Goal: Task Accomplishment & Management: Manage account settings

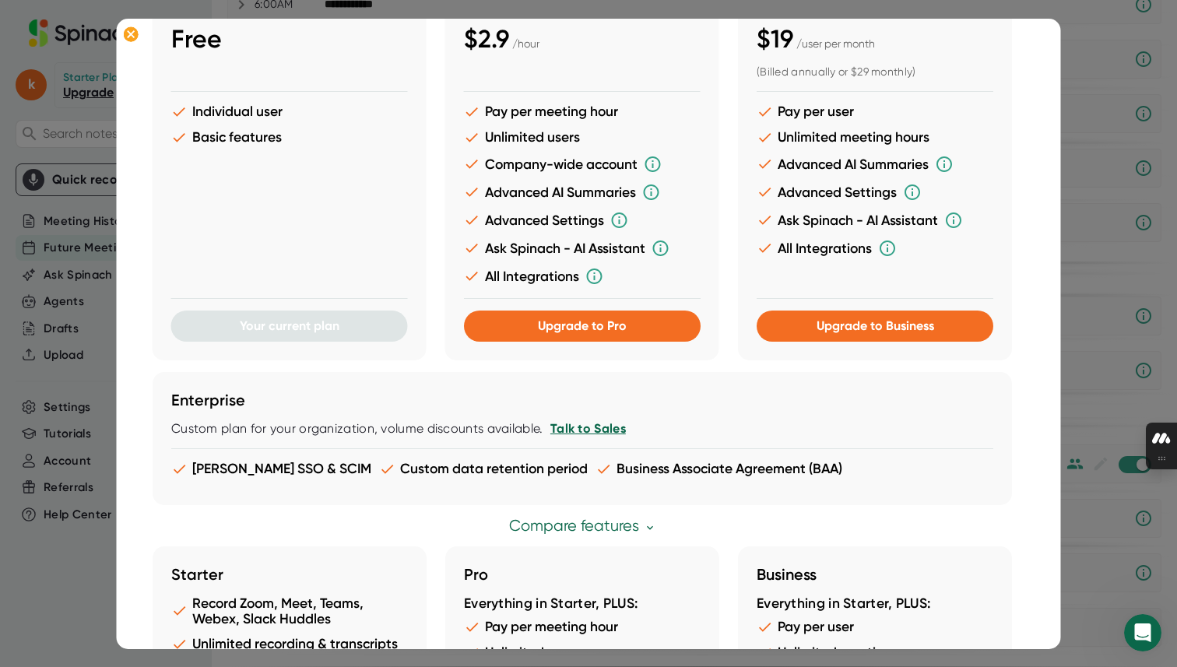
scroll to position [152, 0]
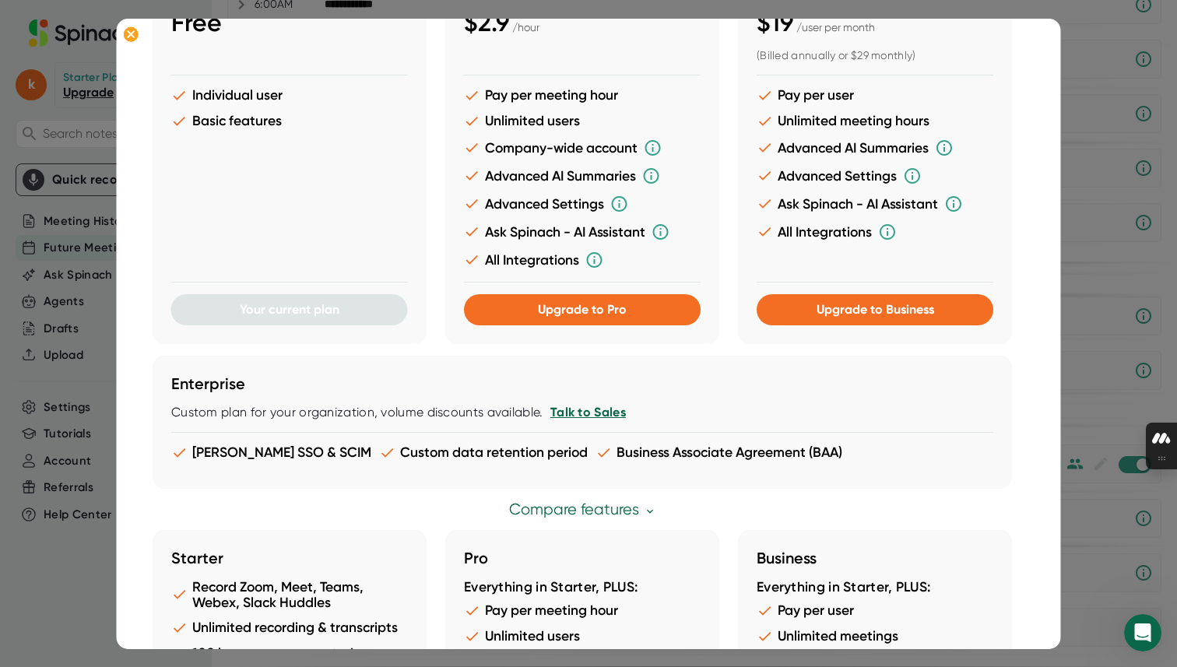
click at [1103, 196] on div at bounding box center [588, 333] width 1177 height 667
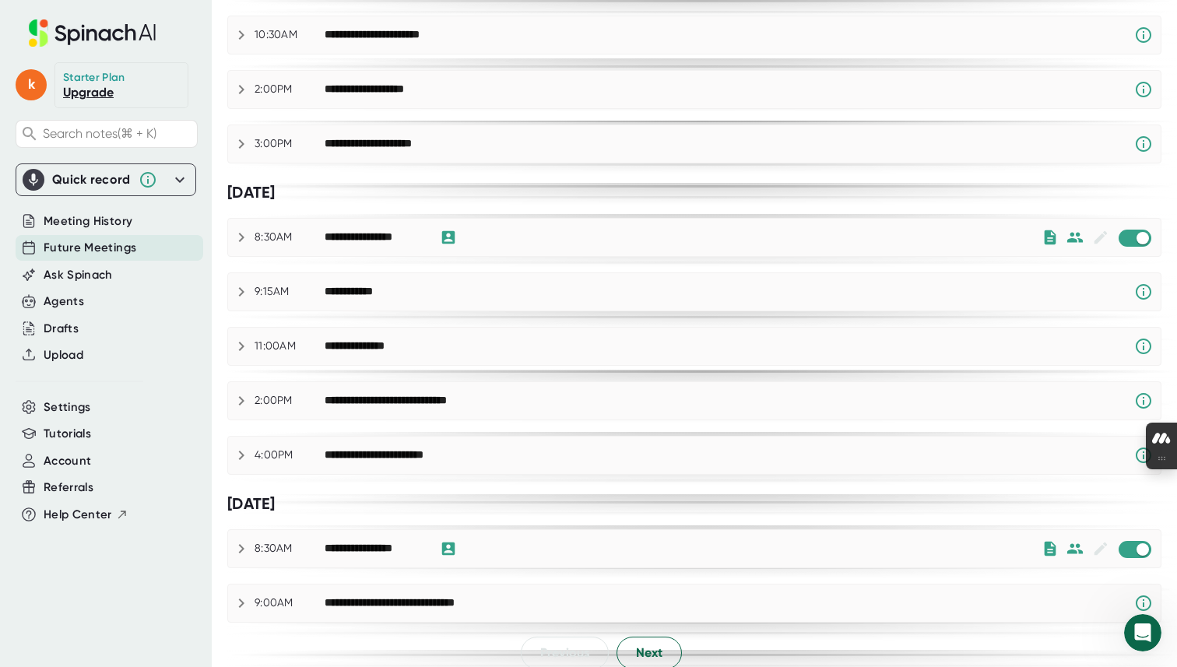
scroll to position [810, 0]
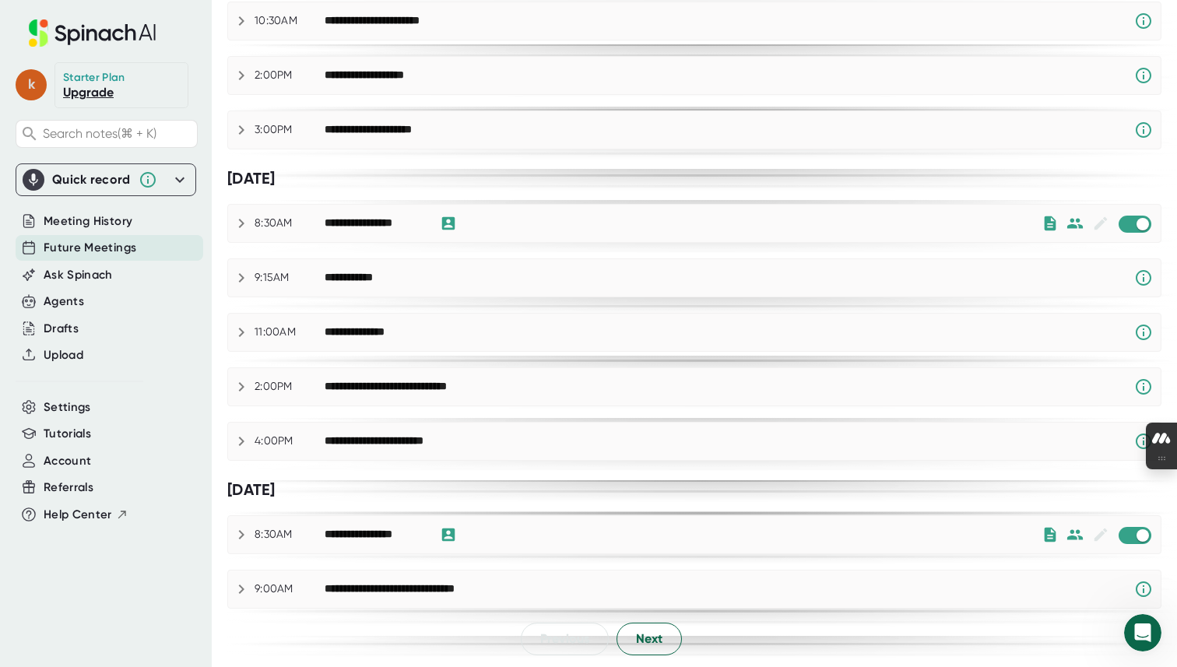
click at [21, 86] on span "k" at bounding box center [31, 84] width 31 height 31
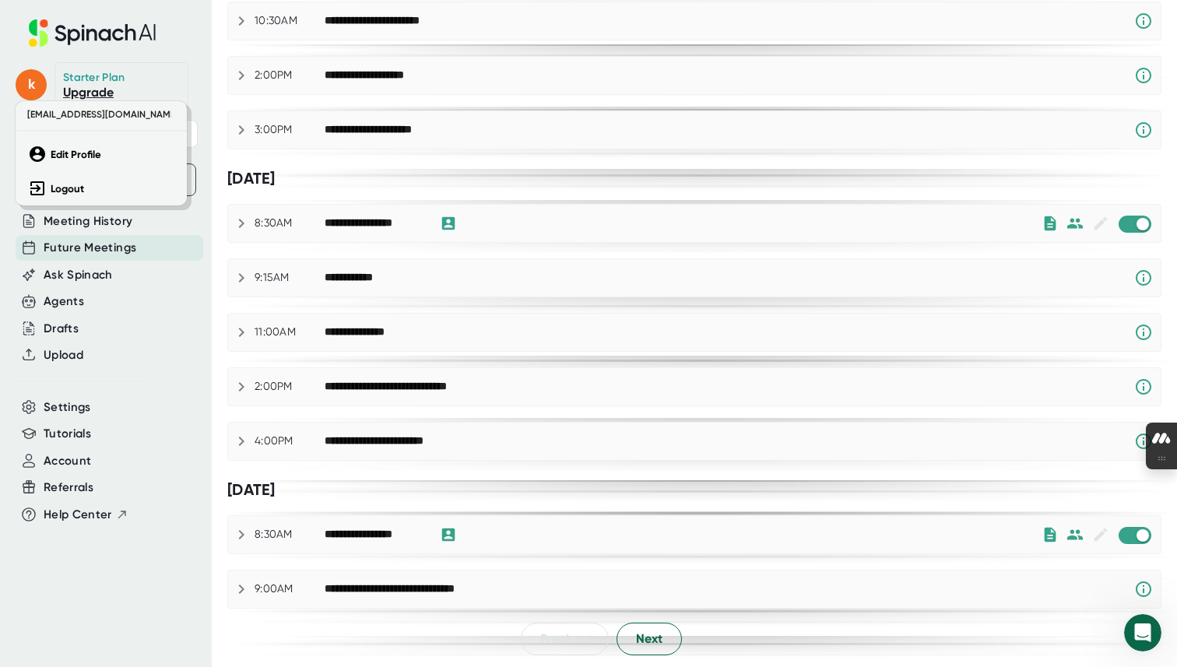
click at [94, 399] on div at bounding box center [588, 333] width 1177 height 667
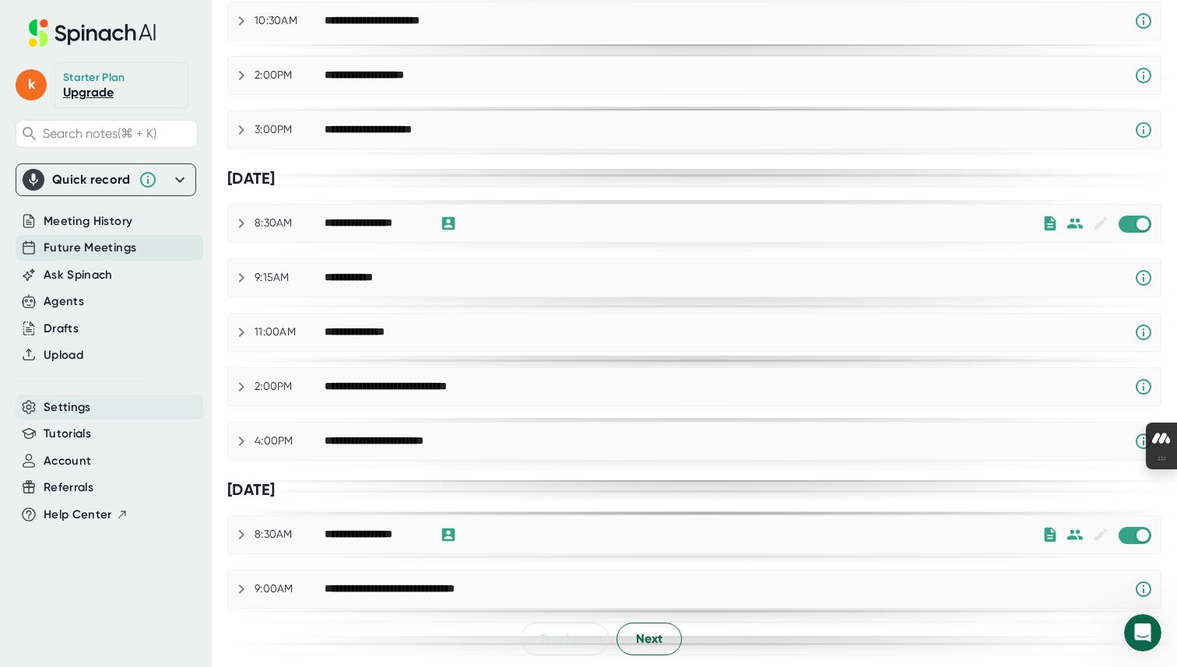
click at [54, 407] on span "Settings" at bounding box center [67, 408] width 47 height 18
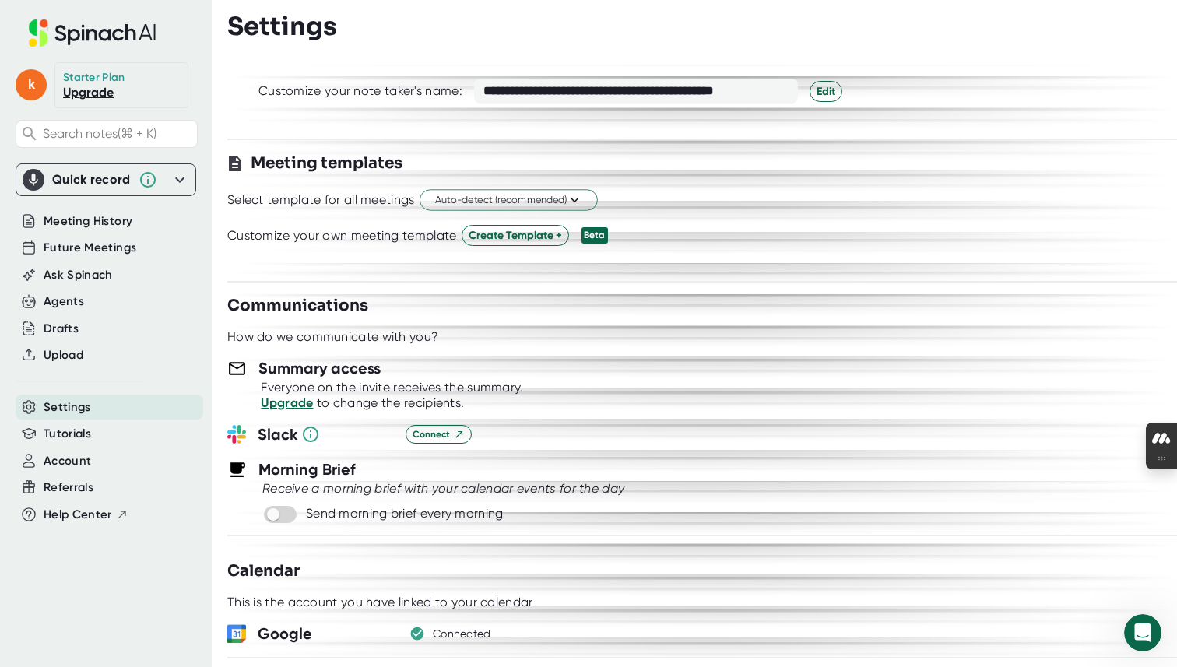
scroll to position [337, 0]
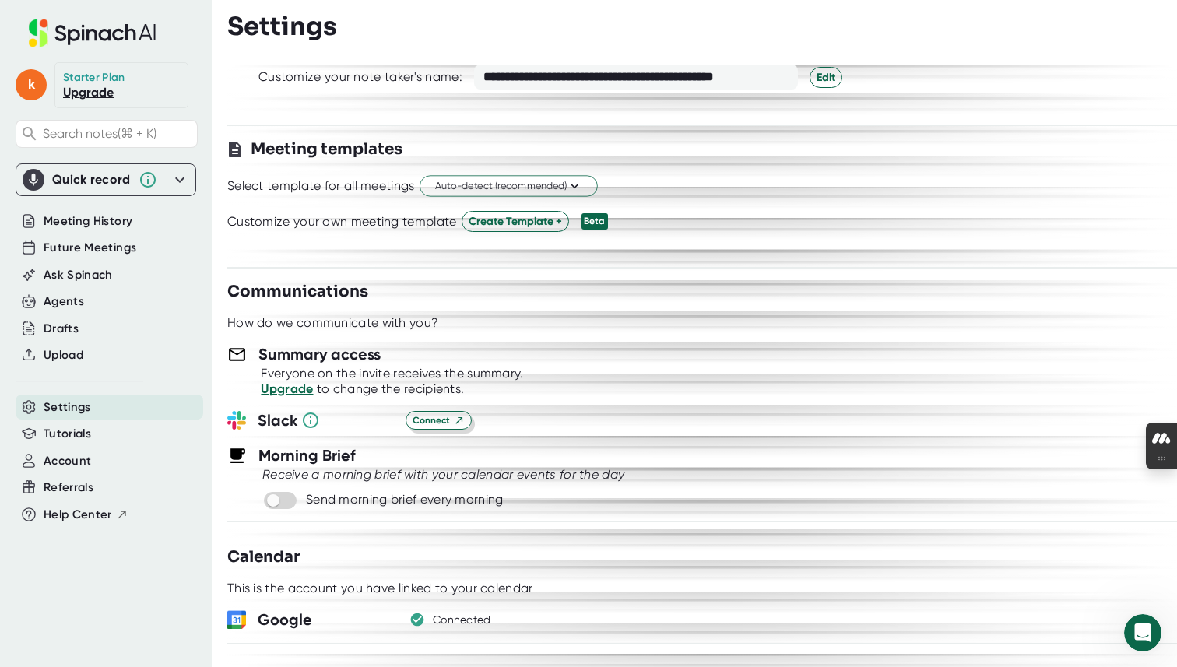
click at [431, 418] on span "Connect" at bounding box center [439, 420] width 52 height 14
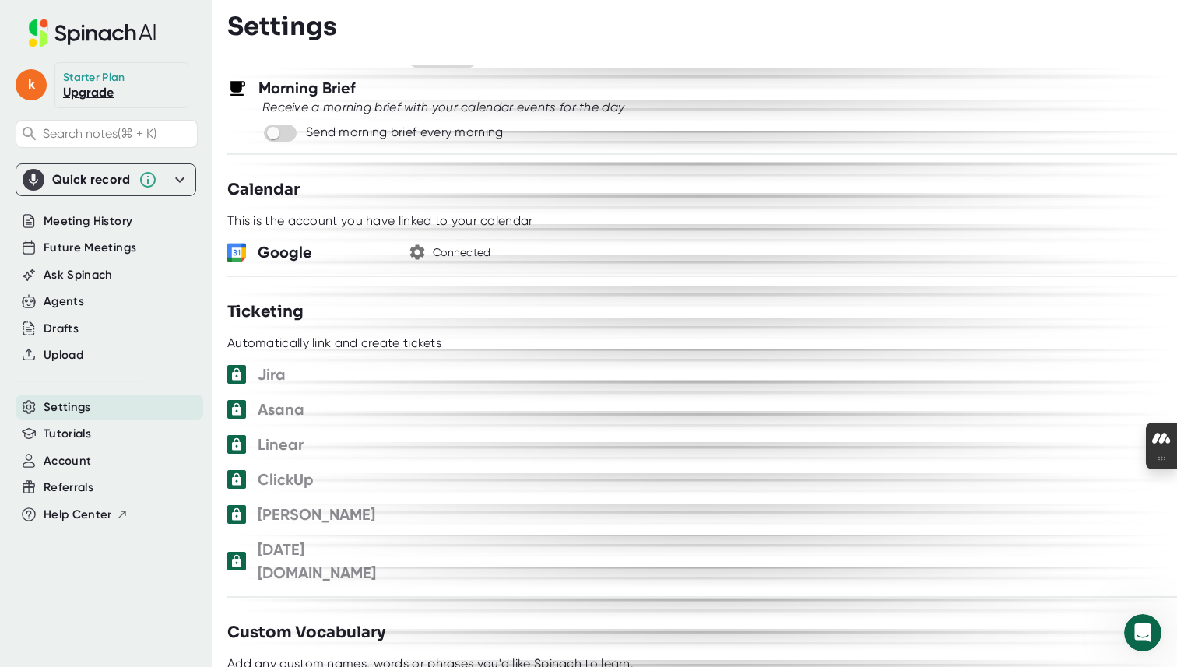
scroll to position [715, 0]
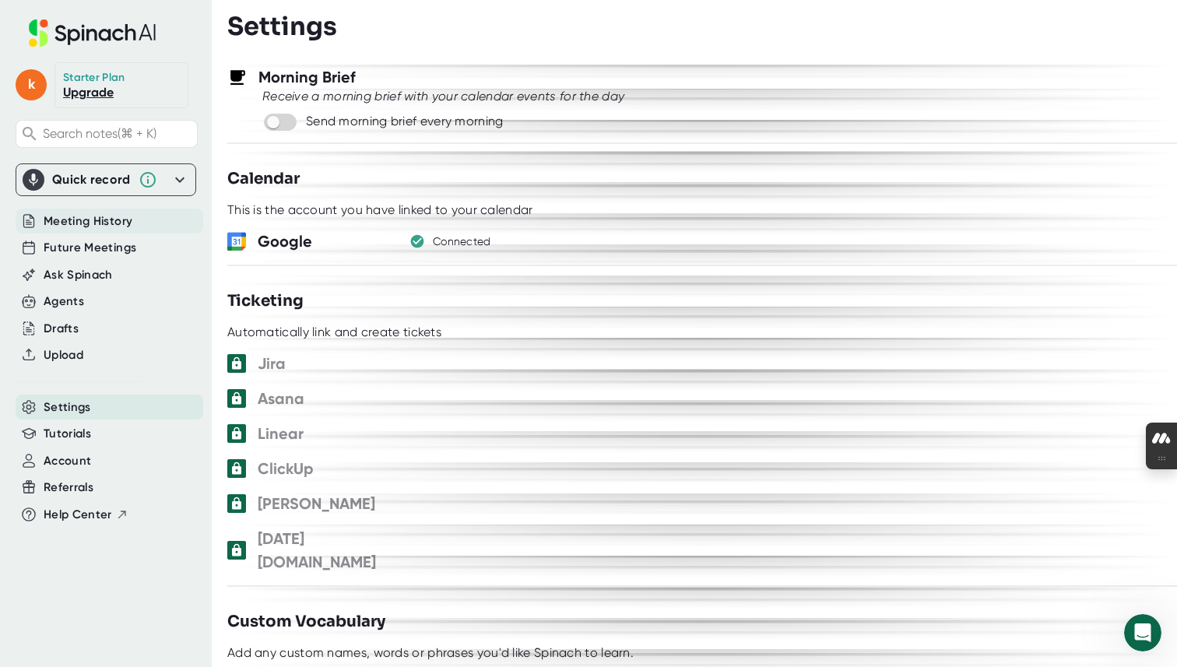
click at [73, 220] on span "Meeting History" at bounding box center [88, 222] width 89 height 18
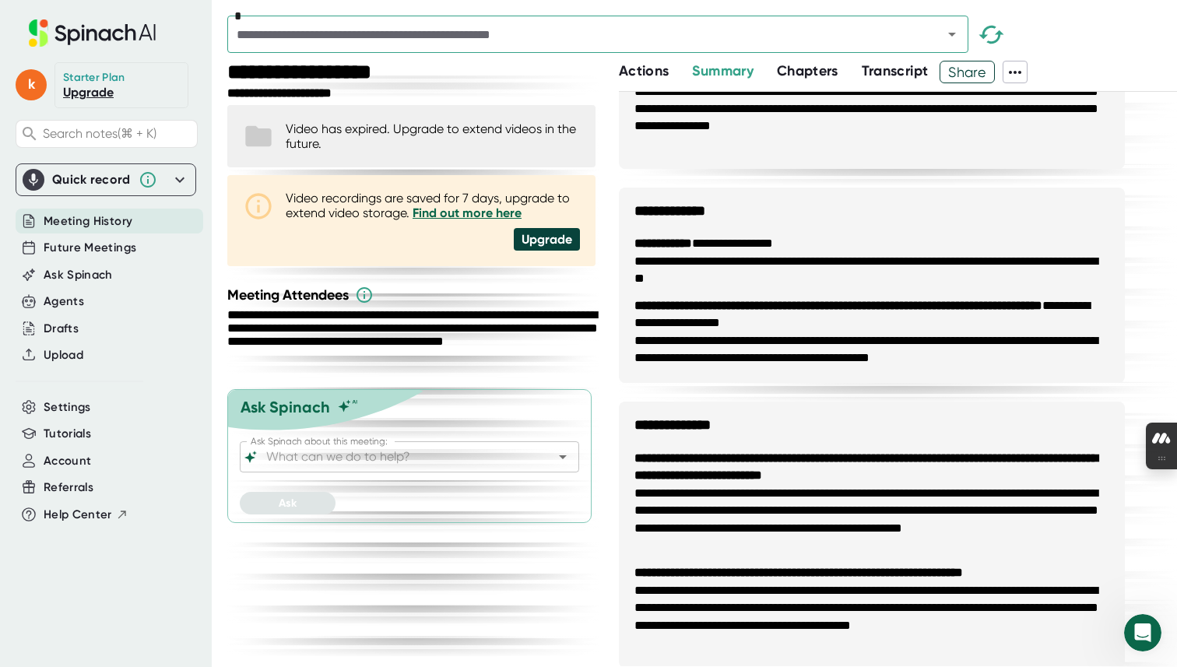
scroll to position [479, 0]
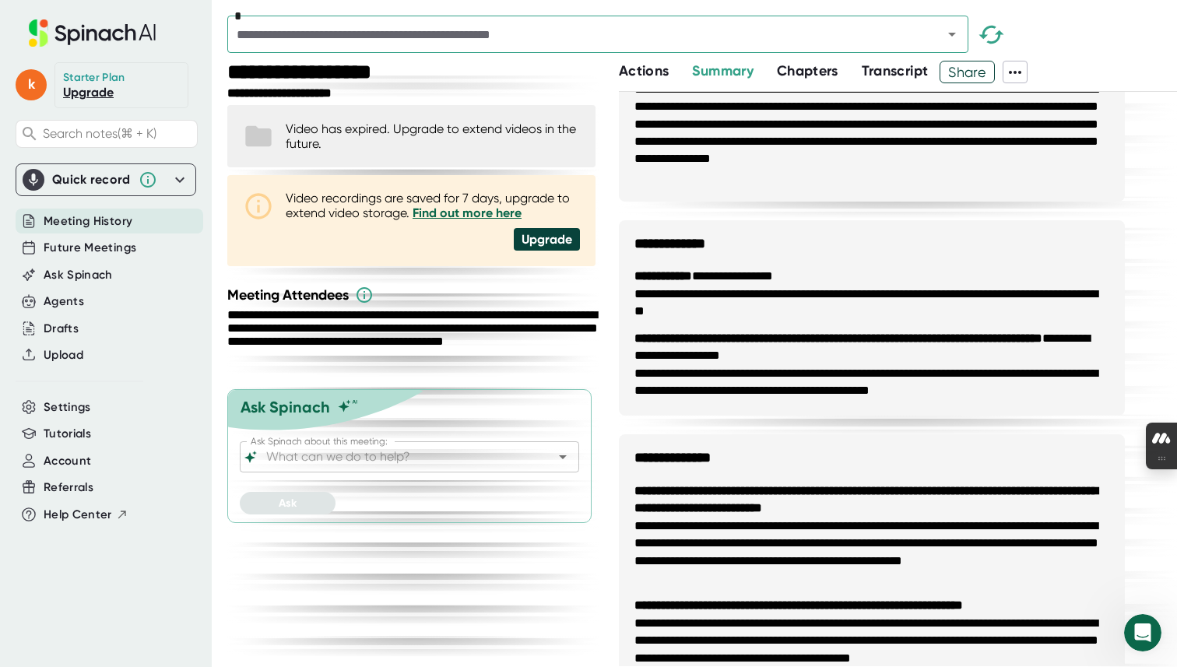
click at [980, 69] on span "Share" at bounding box center [967, 71] width 54 height 27
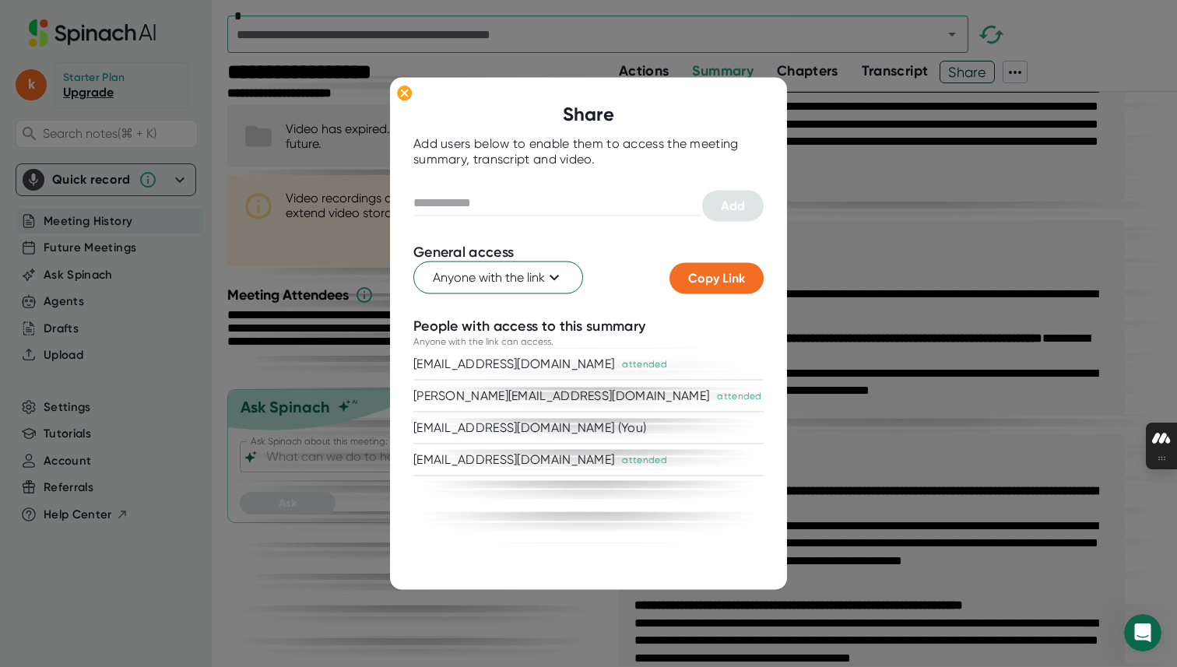
click at [363, 325] on div at bounding box center [588, 333] width 1177 height 667
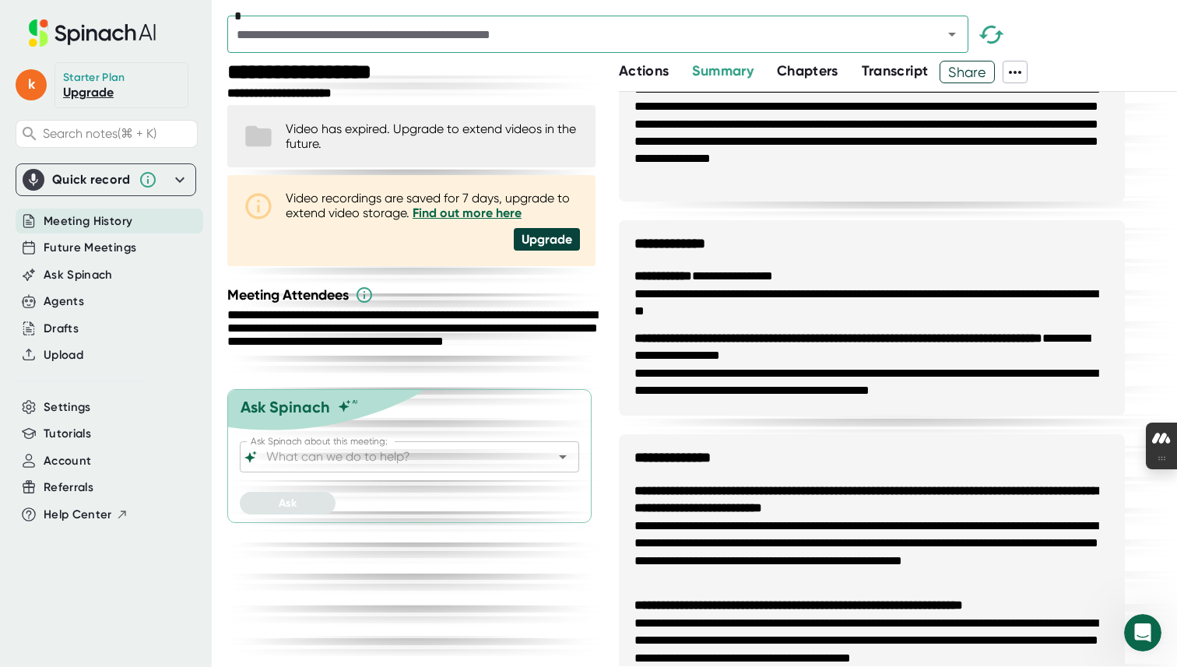
click at [627, 64] on span "Actions" at bounding box center [644, 70] width 50 height 17
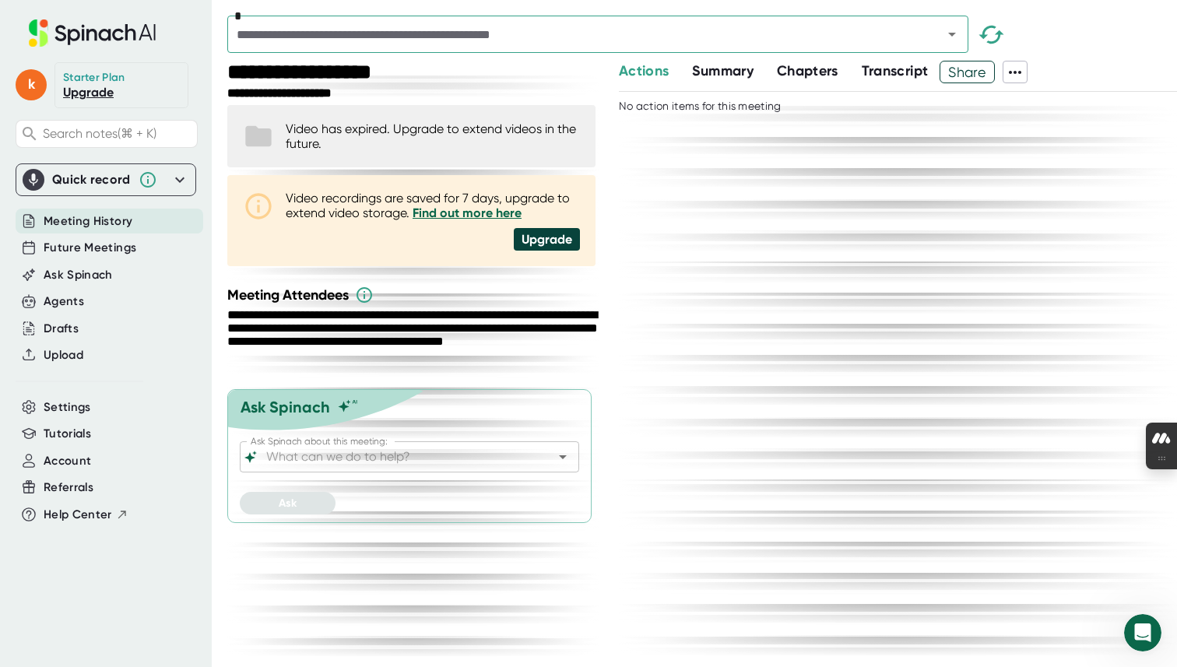
click at [900, 56] on div "*" at bounding box center [702, 38] width 950 height 45
click at [898, 65] on span "Transcript" at bounding box center [895, 70] width 67 height 17
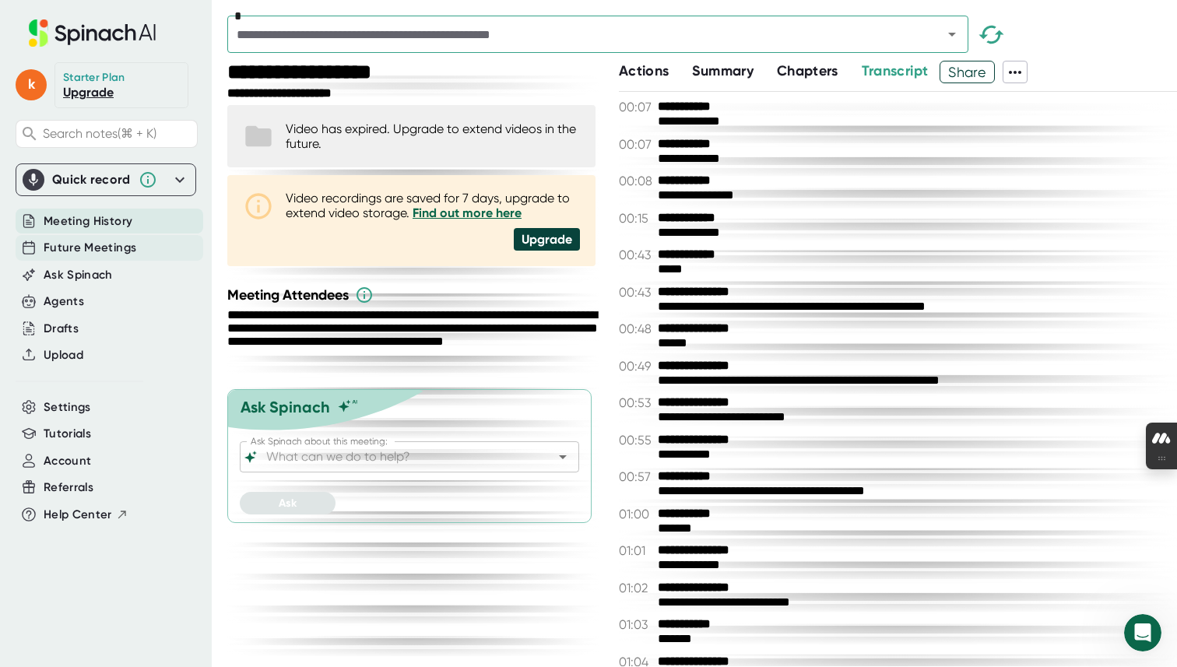
click at [83, 260] on div "Future Meetings" at bounding box center [110, 248] width 188 height 26
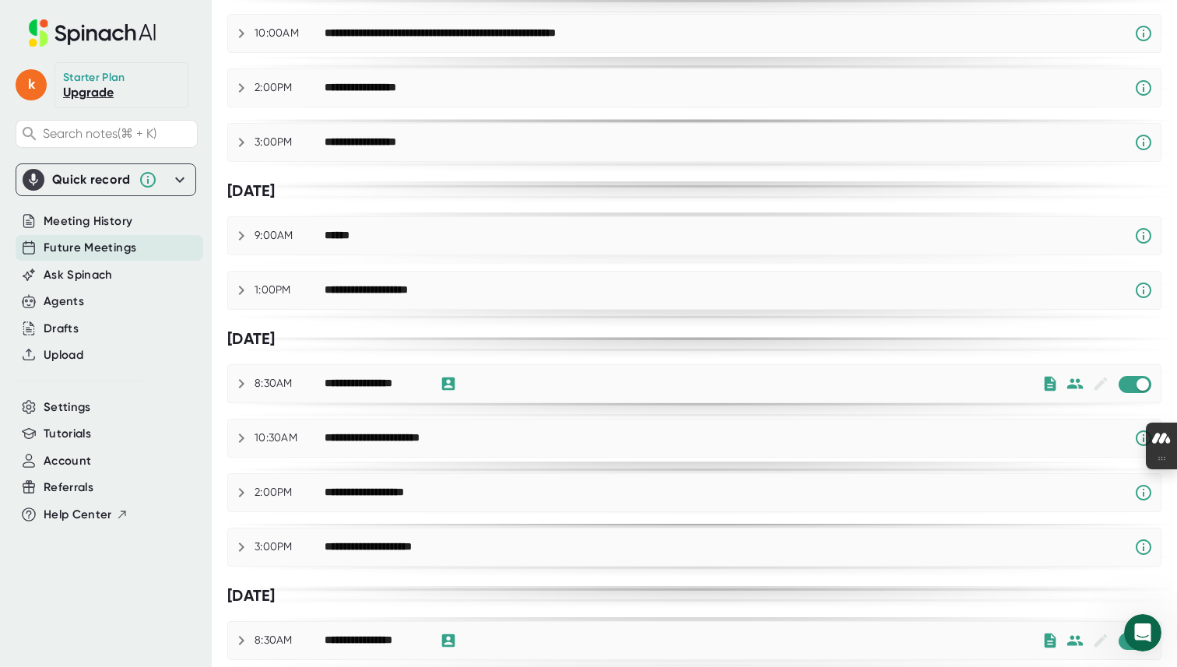
scroll to position [393, 0]
click at [236, 393] on div "**********" at bounding box center [694, 382] width 933 height 37
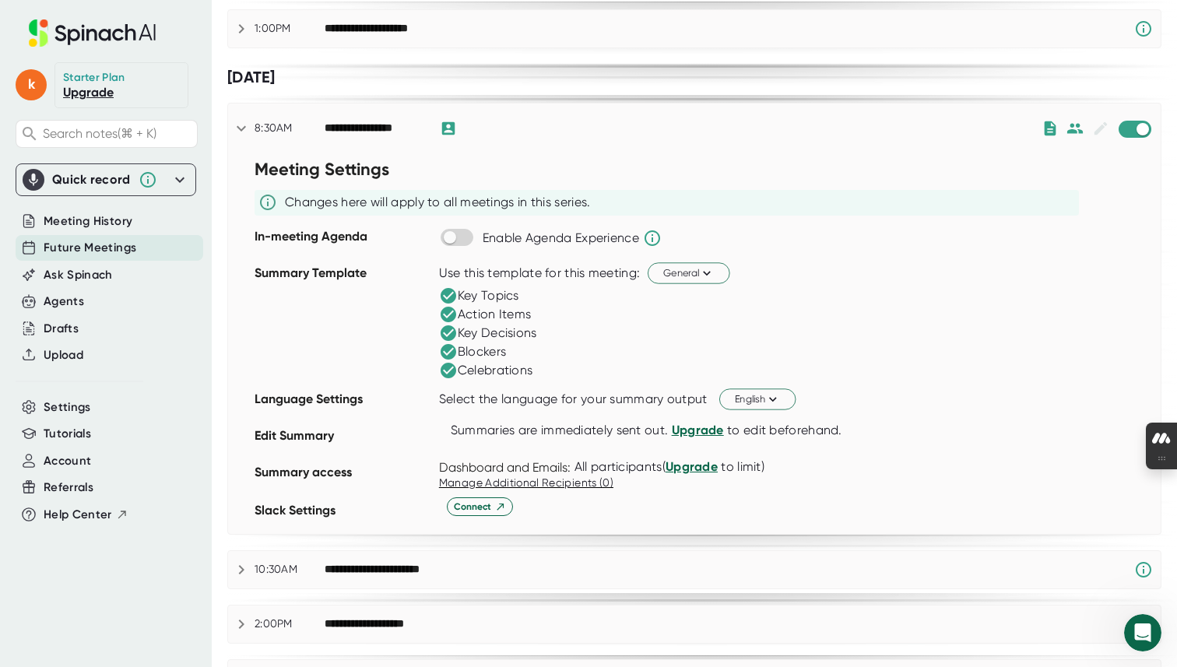
scroll to position [673, 0]
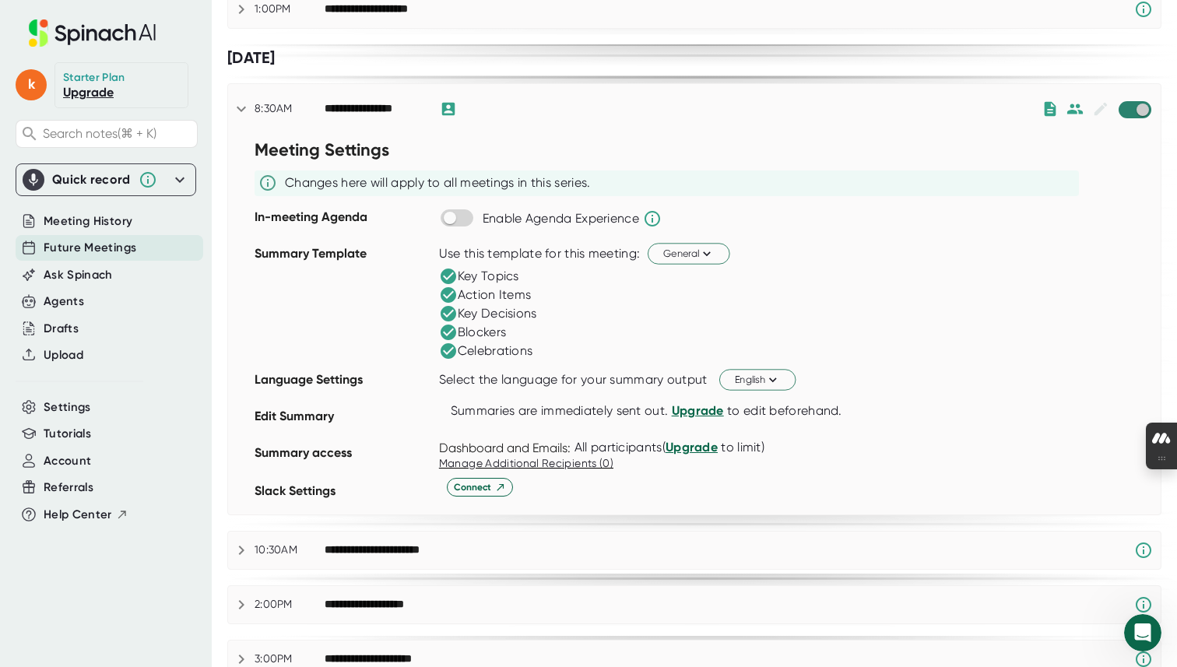
click at [1140, 103] on input "checkbox" at bounding box center [1142, 110] width 44 height 14
checkbox input "true"
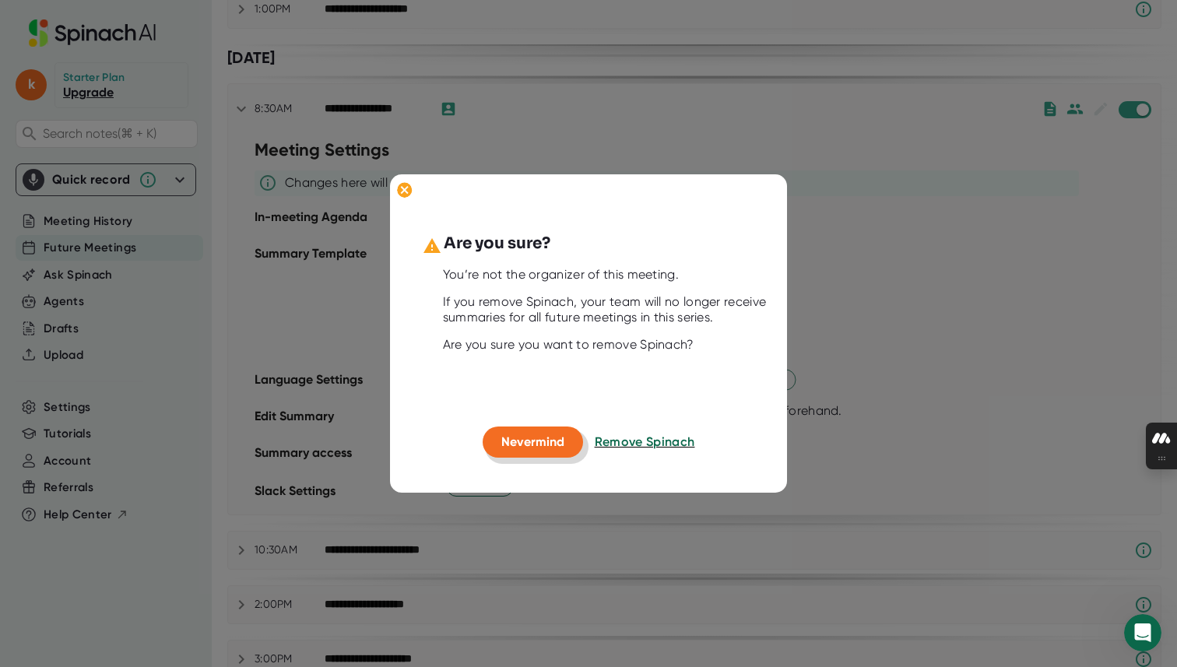
click at [531, 437] on span "Nevermind" at bounding box center [532, 442] width 63 height 15
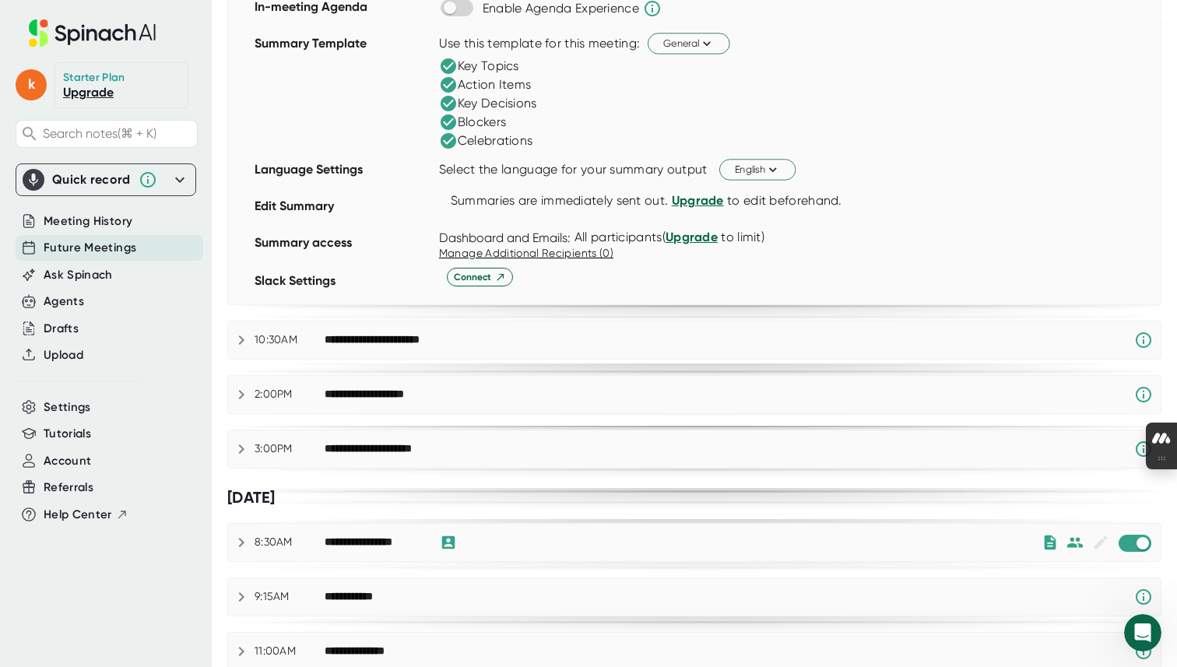
scroll to position [908, 0]
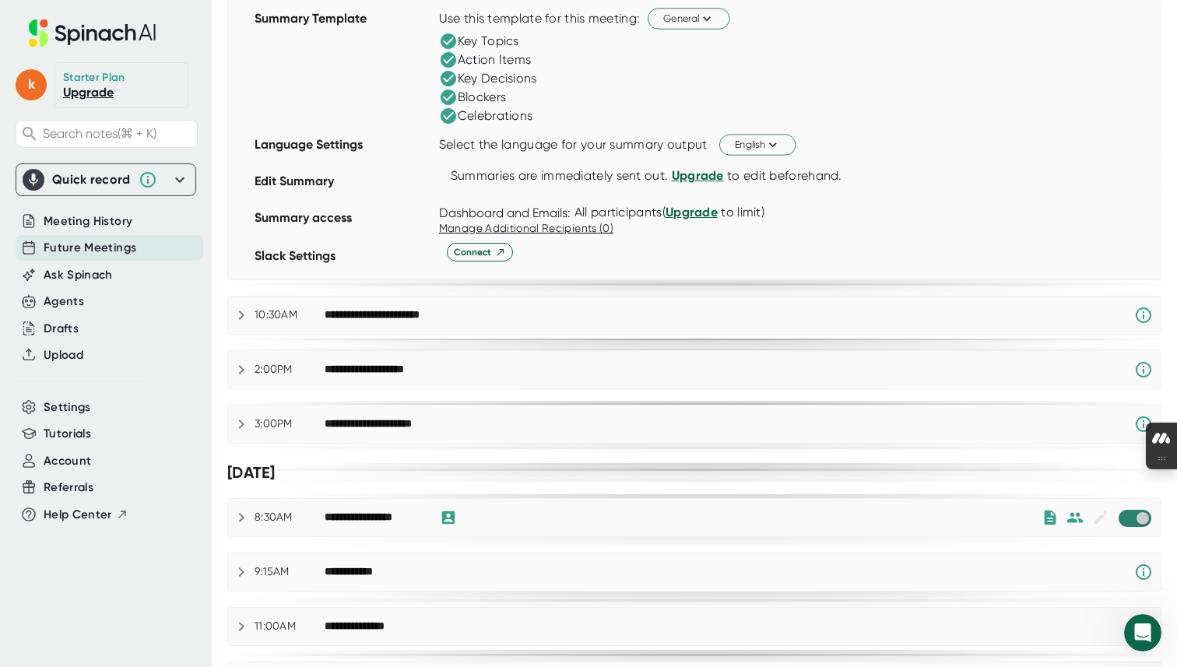
click at [1131, 512] on input "checkbox" at bounding box center [1142, 518] width 44 height 14
checkbox input "true"
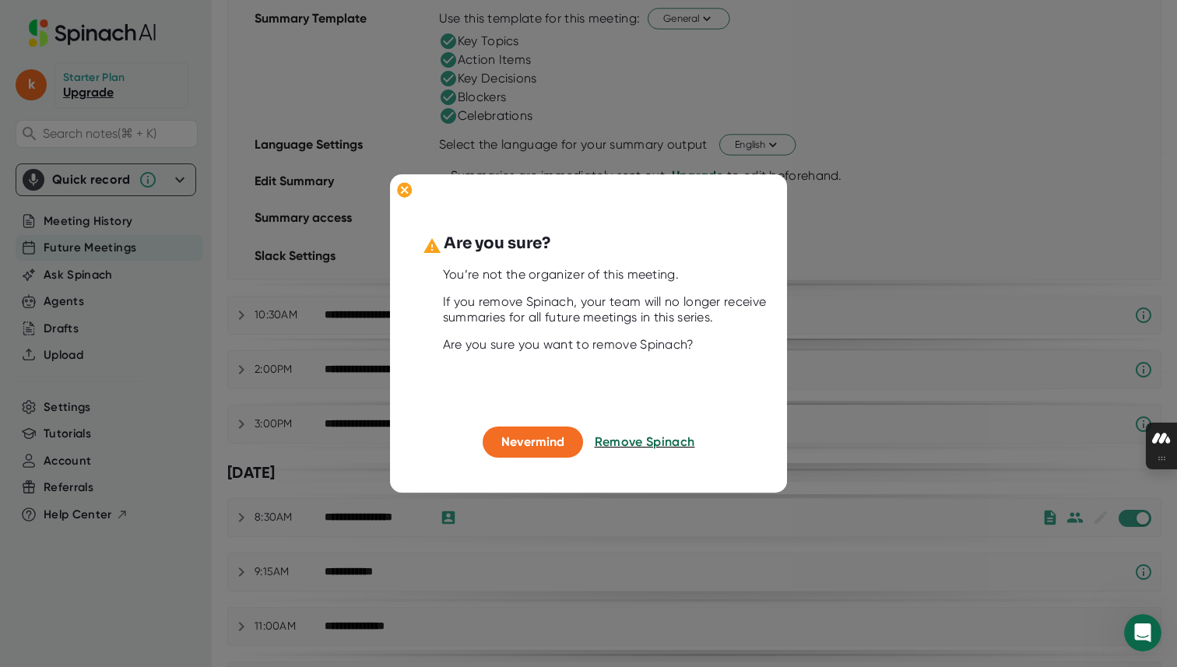
click at [867, 404] on div at bounding box center [588, 333] width 1177 height 667
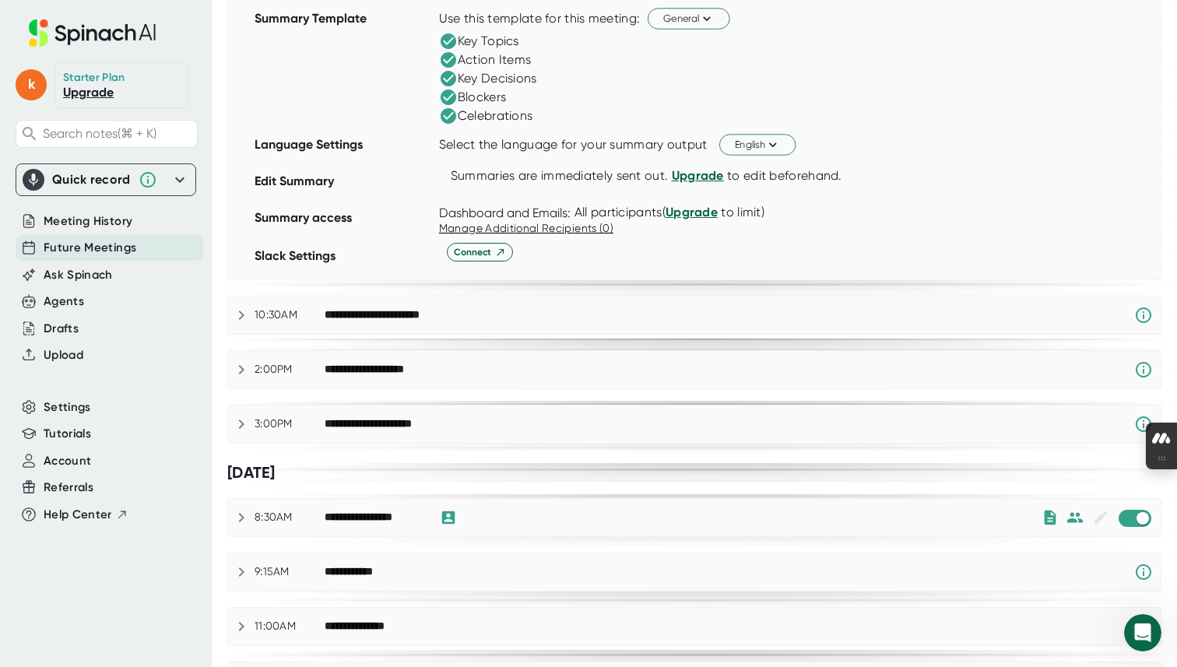
click at [236, 514] on icon at bounding box center [241, 517] width 19 height 19
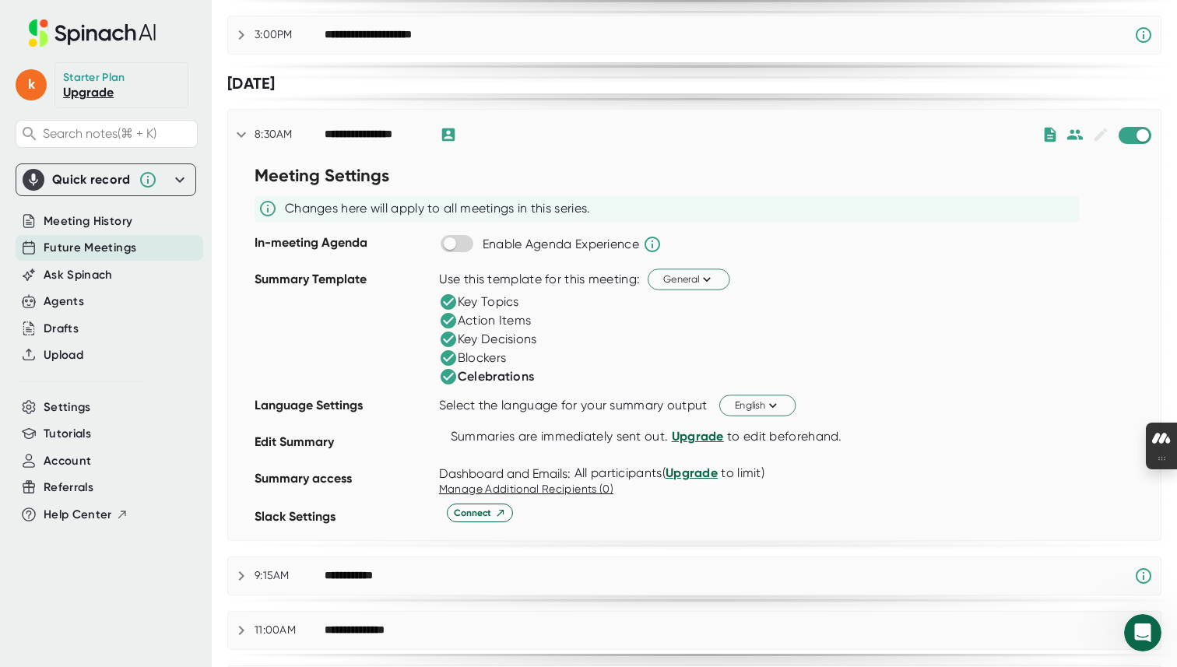
scroll to position [1303, 0]
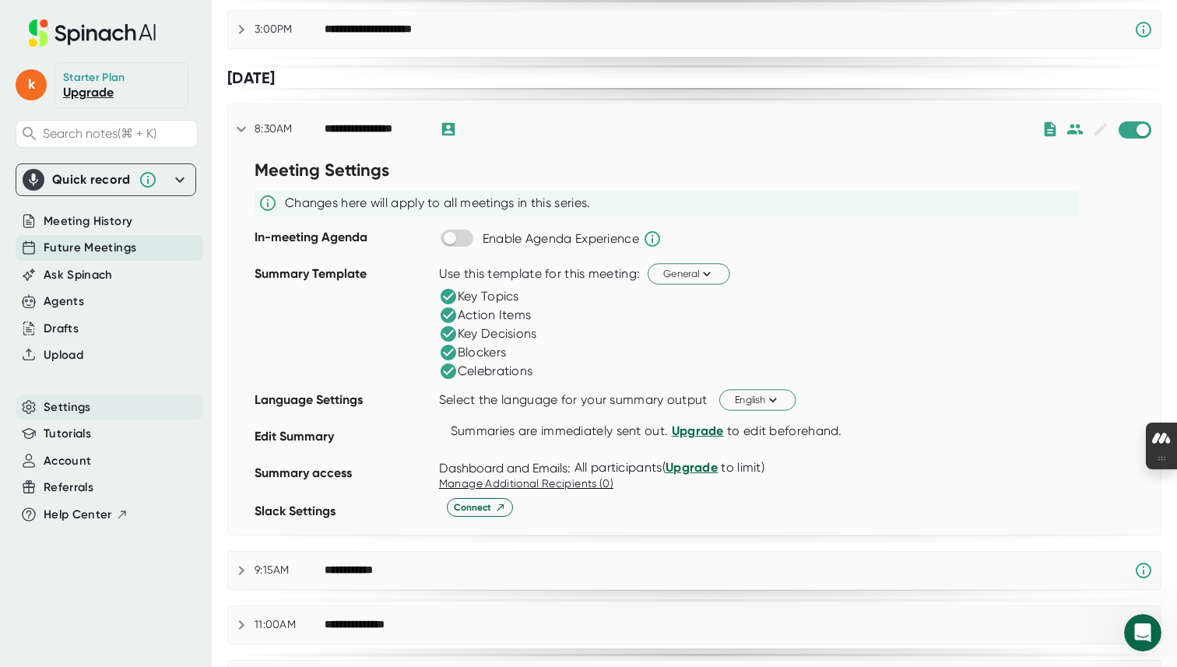
click at [62, 396] on div "Settings" at bounding box center [110, 408] width 188 height 26
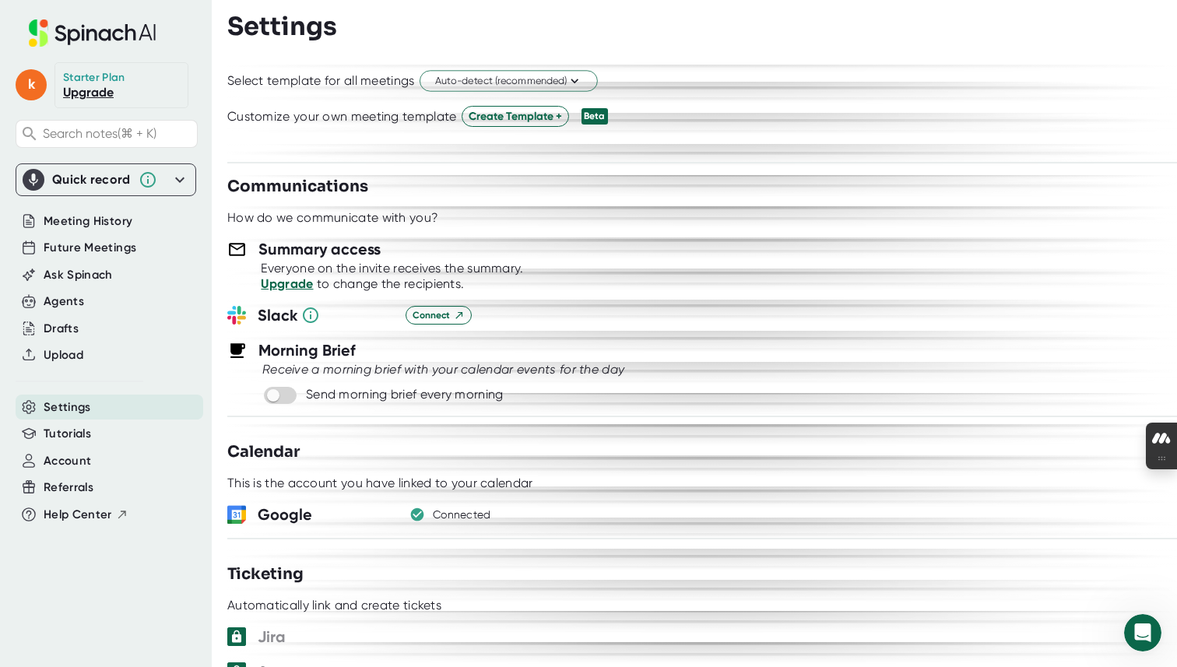
scroll to position [444, 0]
click at [23, 72] on span "k" at bounding box center [31, 84] width 31 height 31
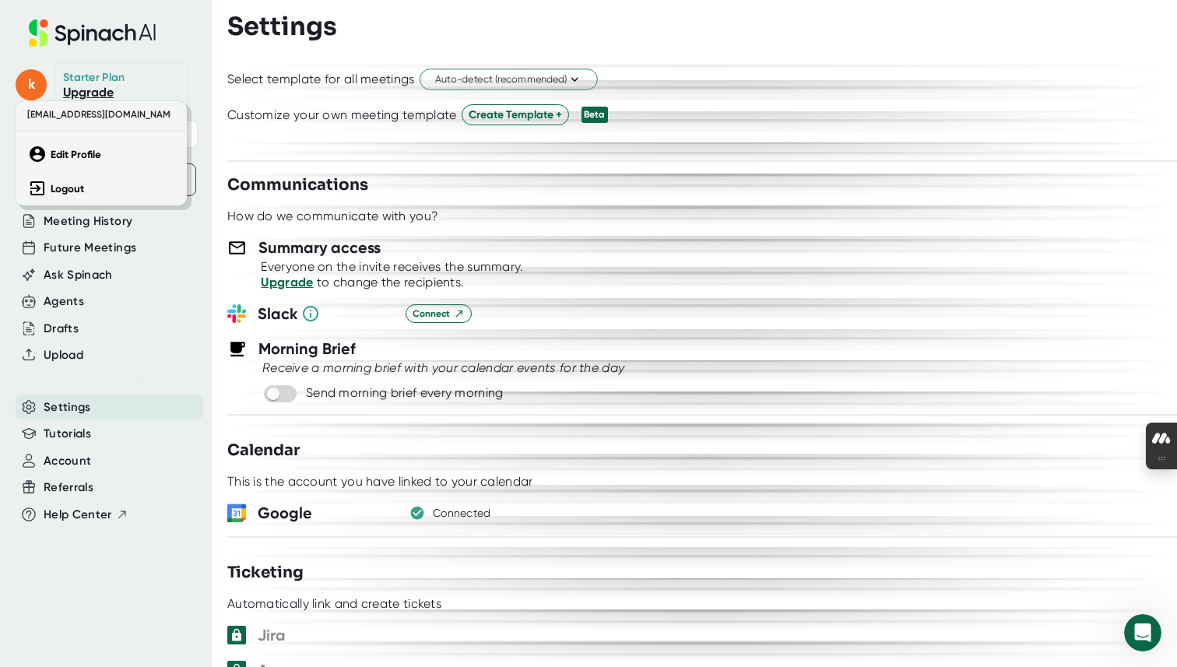
click at [88, 79] on div at bounding box center [588, 333] width 1177 height 667
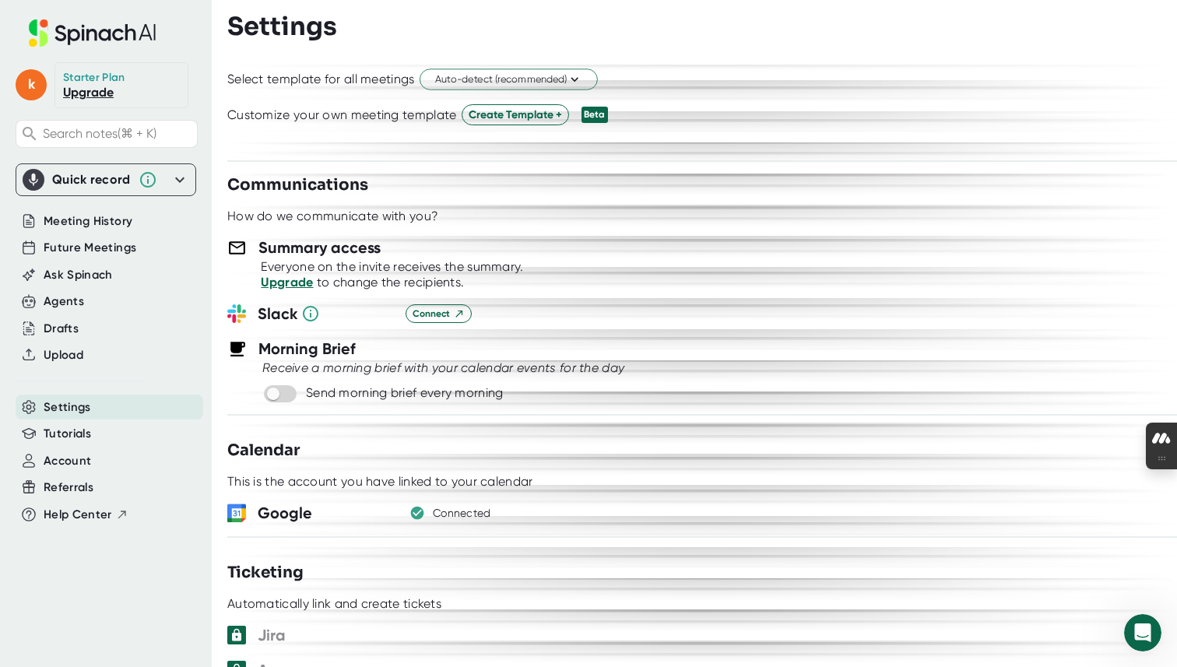
click at [94, 234] on div "Meeting History" at bounding box center [110, 222] width 188 height 26
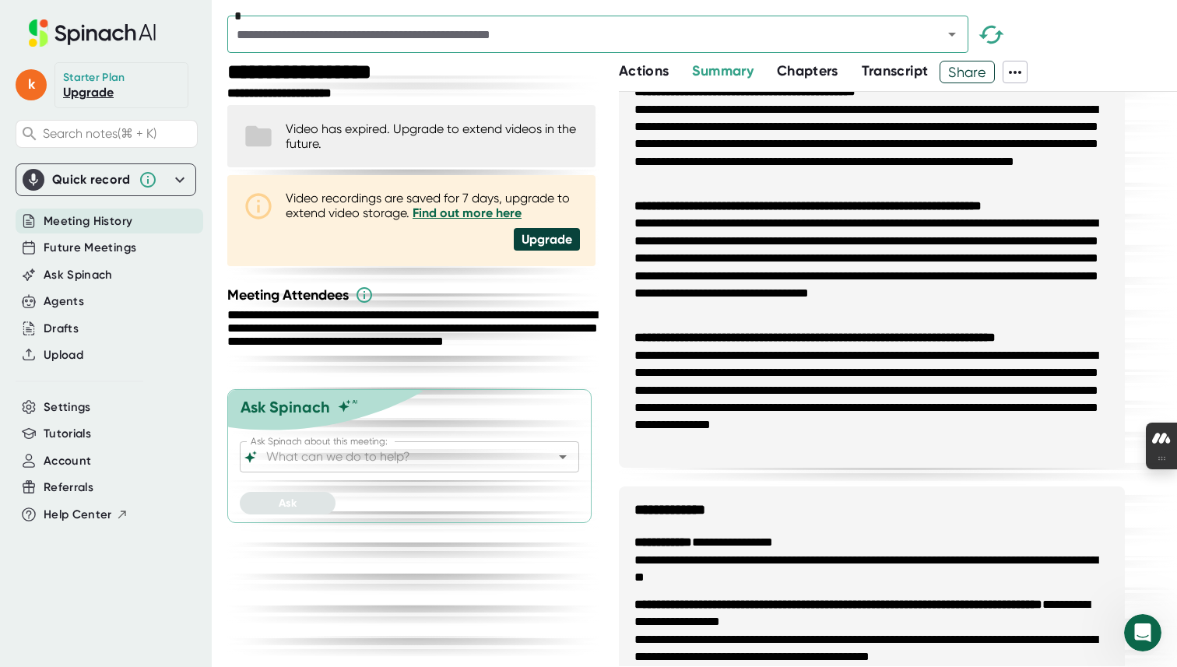
scroll to position [230, 0]
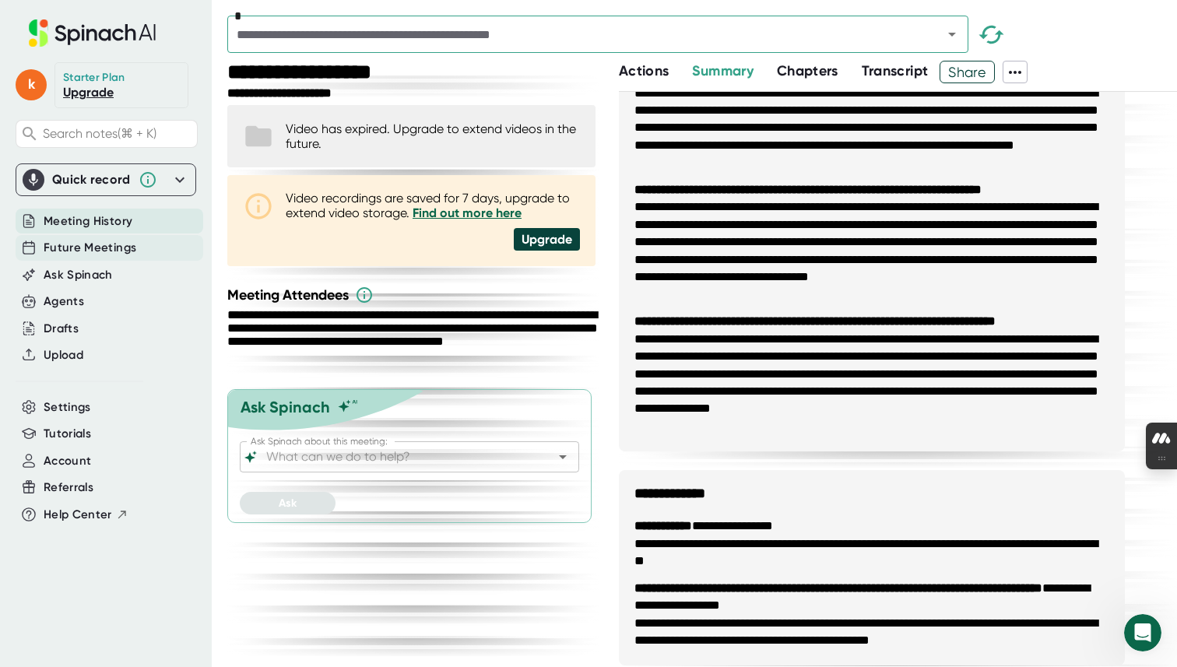
click at [120, 250] on span "Future Meetings" at bounding box center [90, 248] width 93 height 18
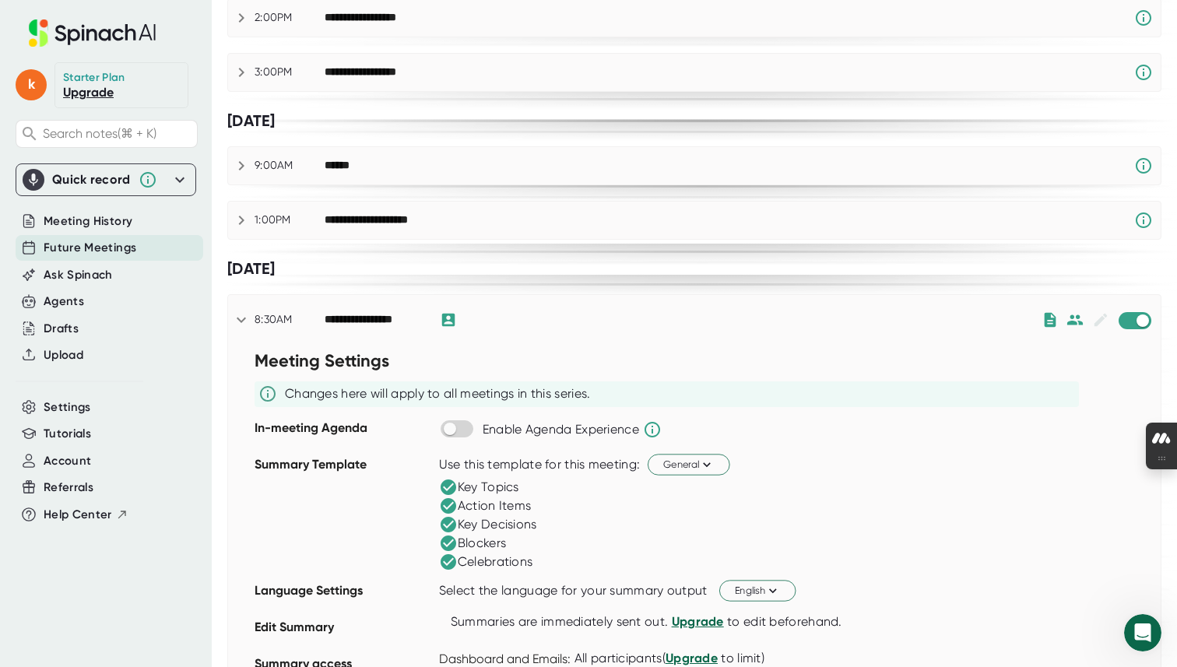
scroll to position [476, 0]
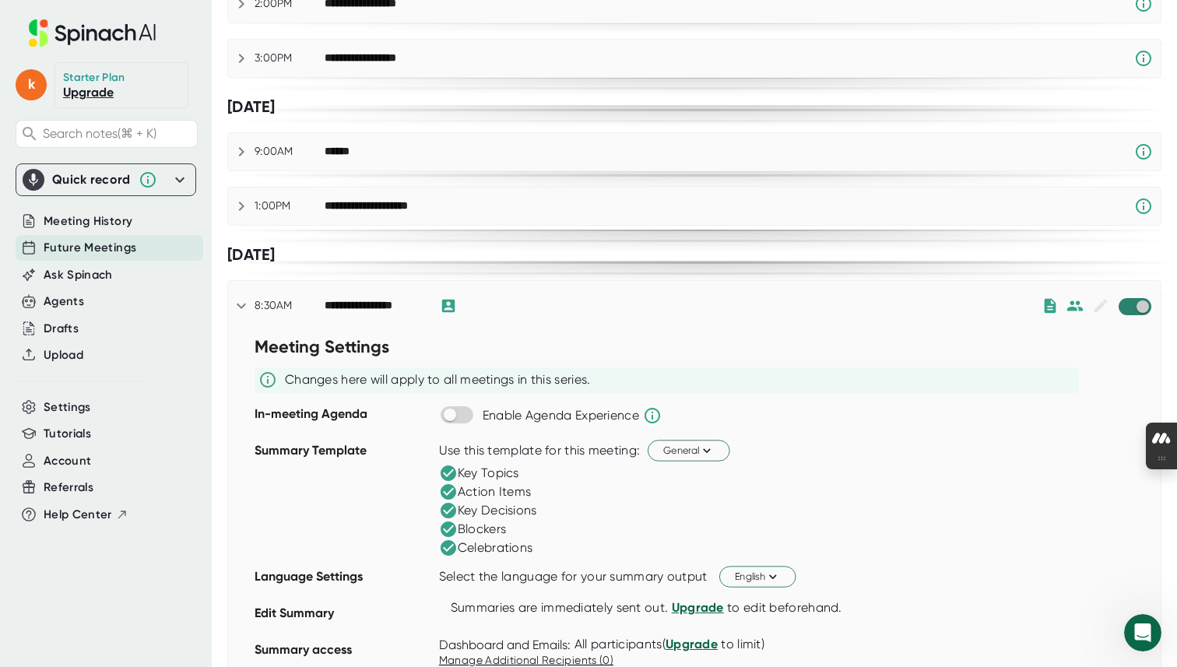
click at [1132, 304] on input "checkbox" at bounding box center [1142, 307] width 44 height 14
checkbox input "true"
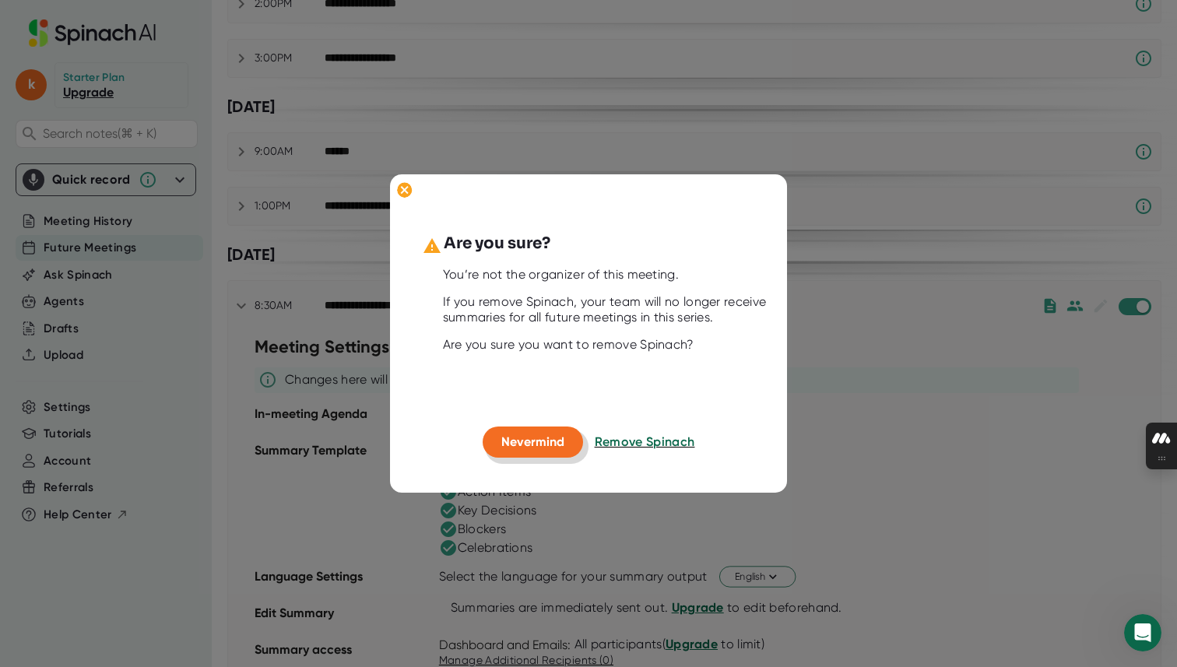
click at [494, 448] on button "Nevermind" at bounding box center [533, 442] width 100 height 31
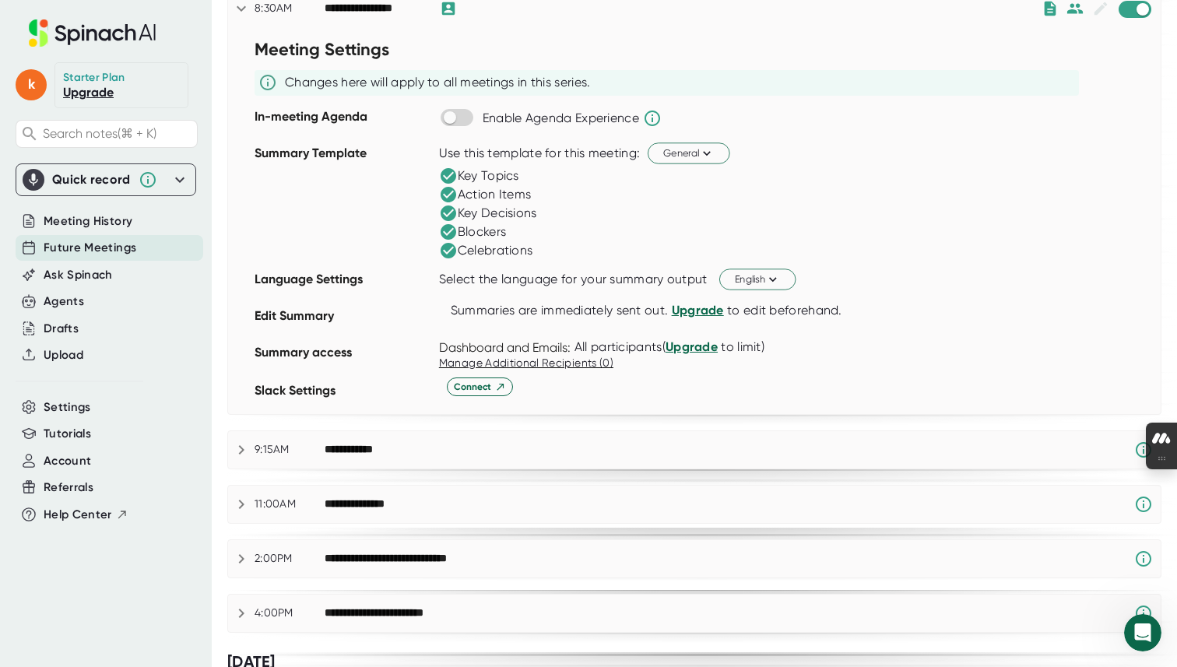
scroll to position [1433, 0]
